Goal: Browse casually: Explore the website without a specific task or goal

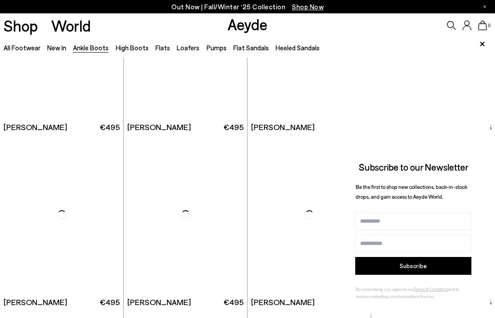
scroll to position [3075, 0]
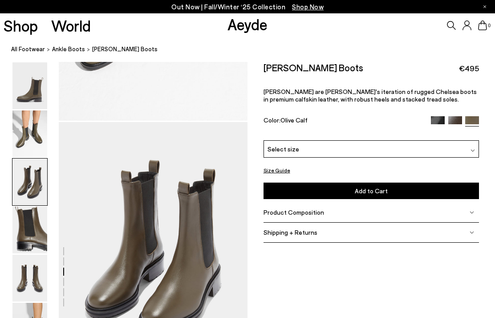
scroll to position [507, 0]
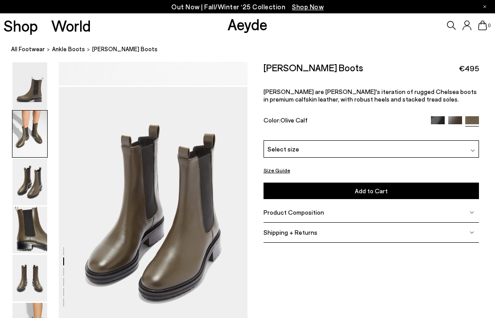
click at [29, 229] on img at bounding box center [29, 230] width 35 height 47
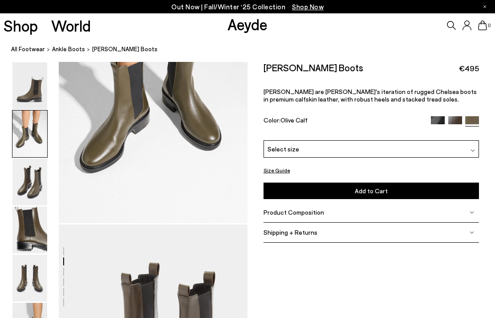
scroll to position [254, 0]
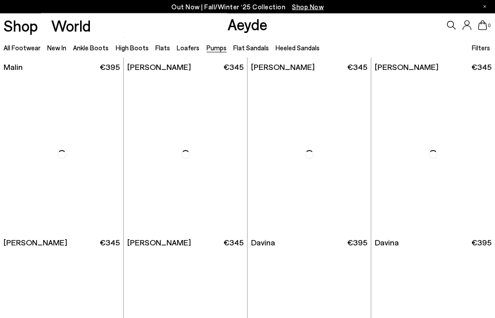
scroll to position [1662, 0]
